Goal: Submit feedback/report problem

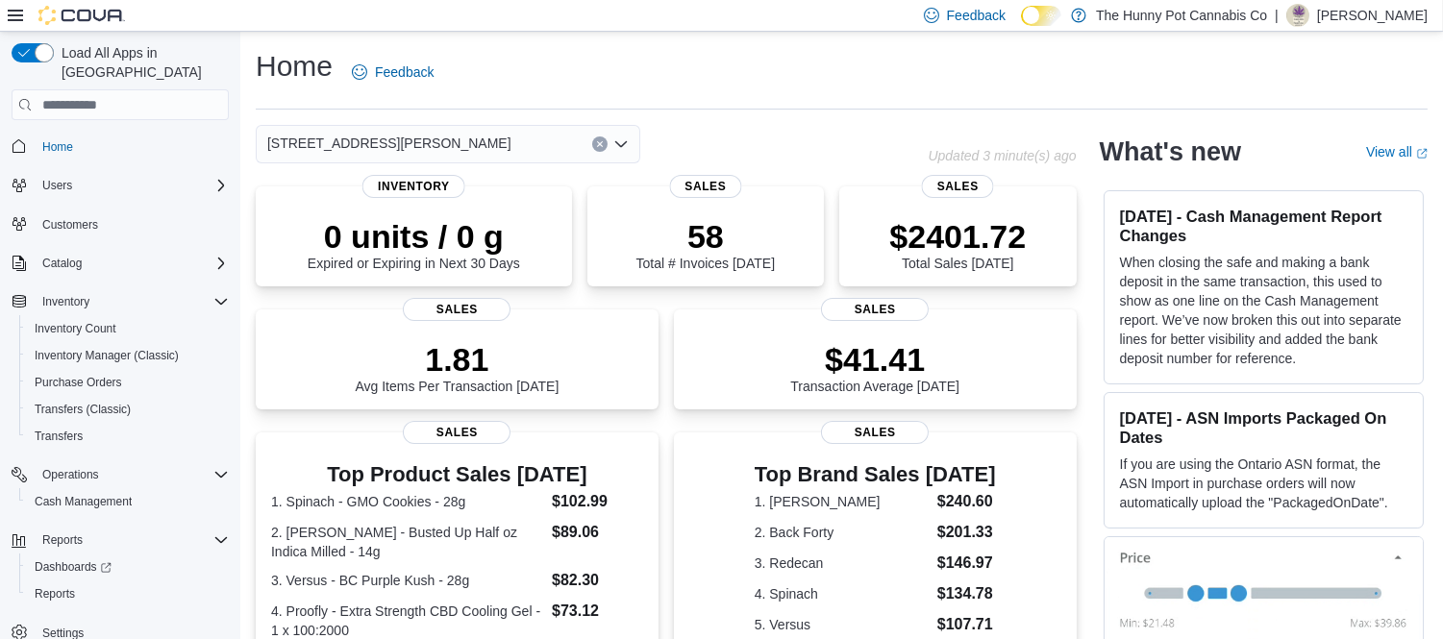
click at [674, 81] on div "Home Feedback" at bounding box center [842, 72] width 1172 height 50
click at [680, 73] on div "Home Feedback" at bounding box center [842, 72] width 1172 height 50
click at [714, 58] on div "Home Feedback" at bounding box center [842, 72] width 1172 height 50
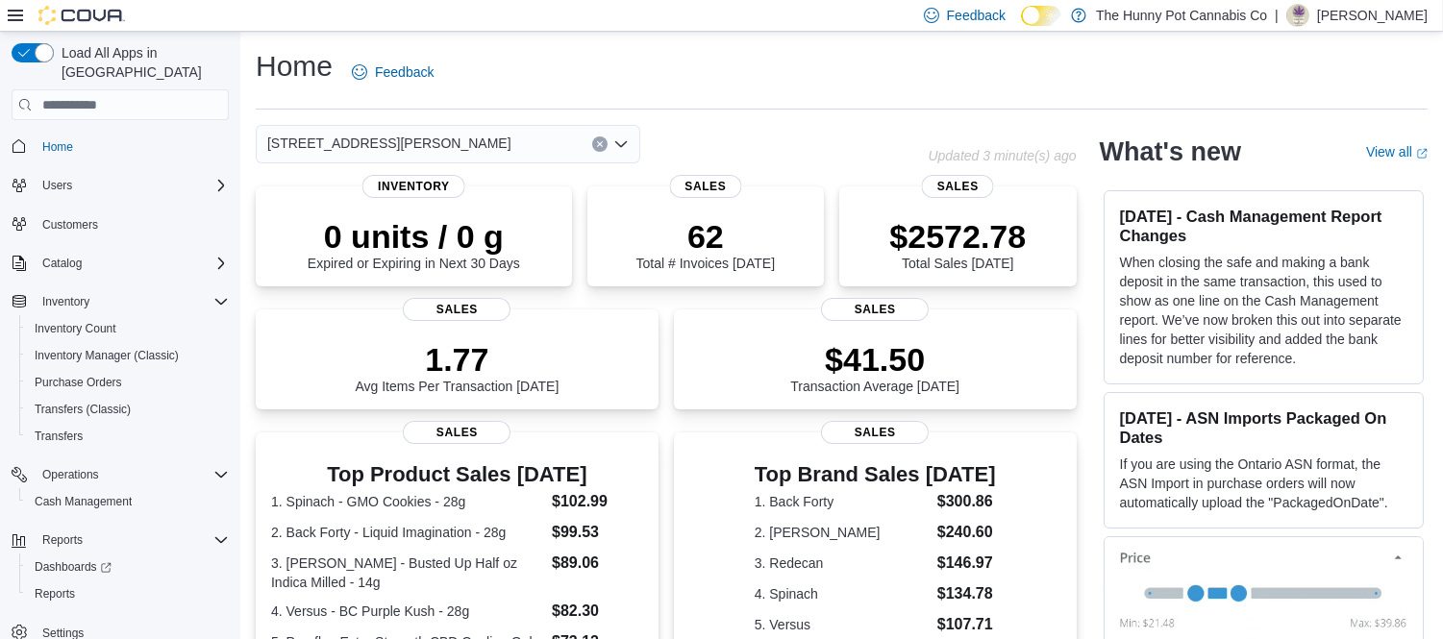
click at [578, 51] on div "Home Feedback" at bounding box center [842, 72] width 1172 height 50
click at [657, 44] on div "Home Feedback 121 Clarence Street Updated 3 minute(s) ago 0 units / 0 g Expired…" at bounding box center [841, 573] width 1203 height 1082
click at [657, 41] on div "Home Feedback 121 Clarence Street Updated 3 minute(s) ago 0 units / 0 g Expired…" at bounding box center [841, 573] width 1203 height 1082
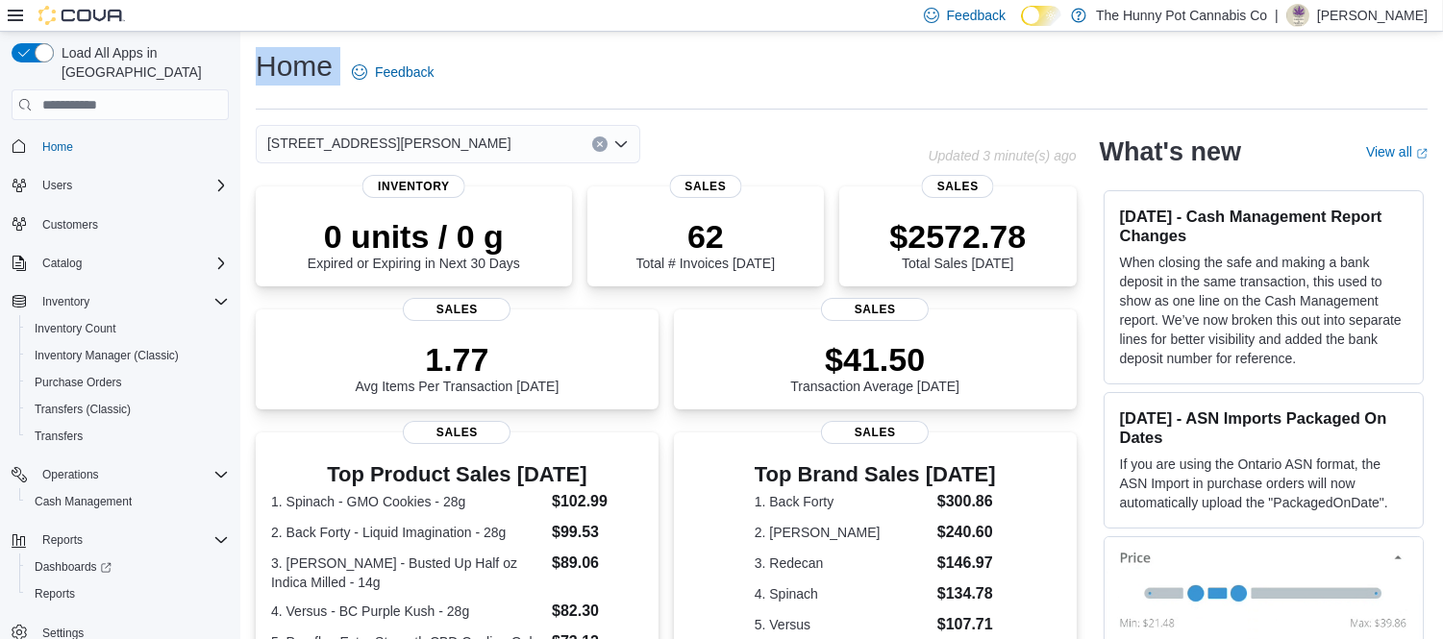
click at [657, 39] on div "Home Feedback 121 Clarence Street Updated 3 minute(s) ago 0 units / 0 g Expired…" at bounding box center [841, 573] width 1203 height 1082
click at [544, 71] on div "Home Feedback" at bounding box center [842, 72] width 1172 height 50
